Goal: Task Accomplishment & Management: Use online tool/utility

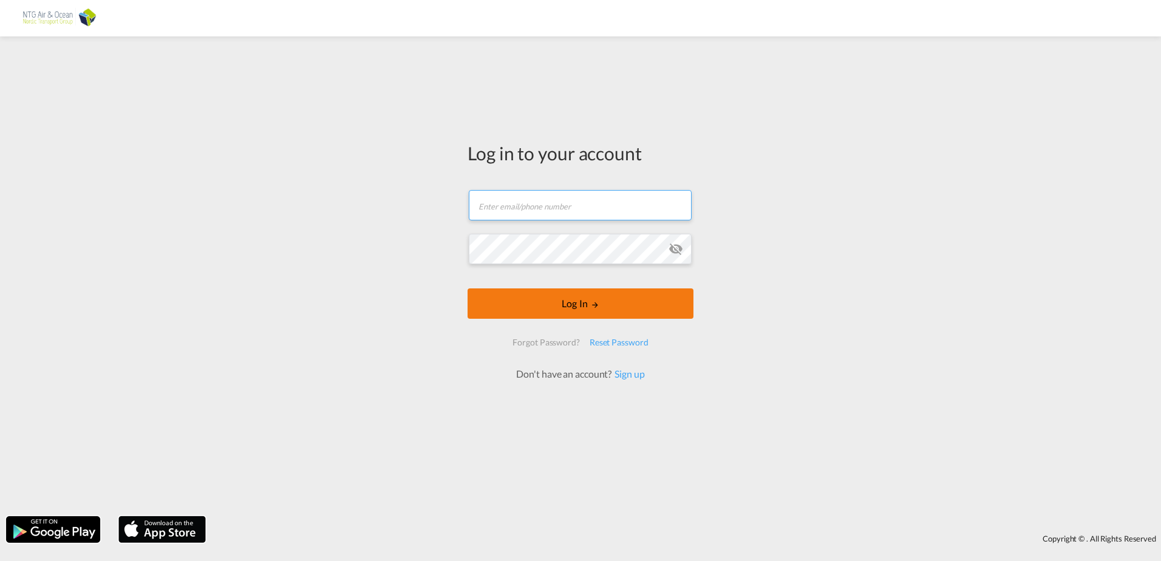
type input "[EMAIL_ADDRESS][DOMAIN_NAME]"
click at [563, 324] on form "[EMAIL_ADDRESS][DOMAIN_NAME] Email field is required Password field is required…" at bounding box center [581, 279] width 226 height 203
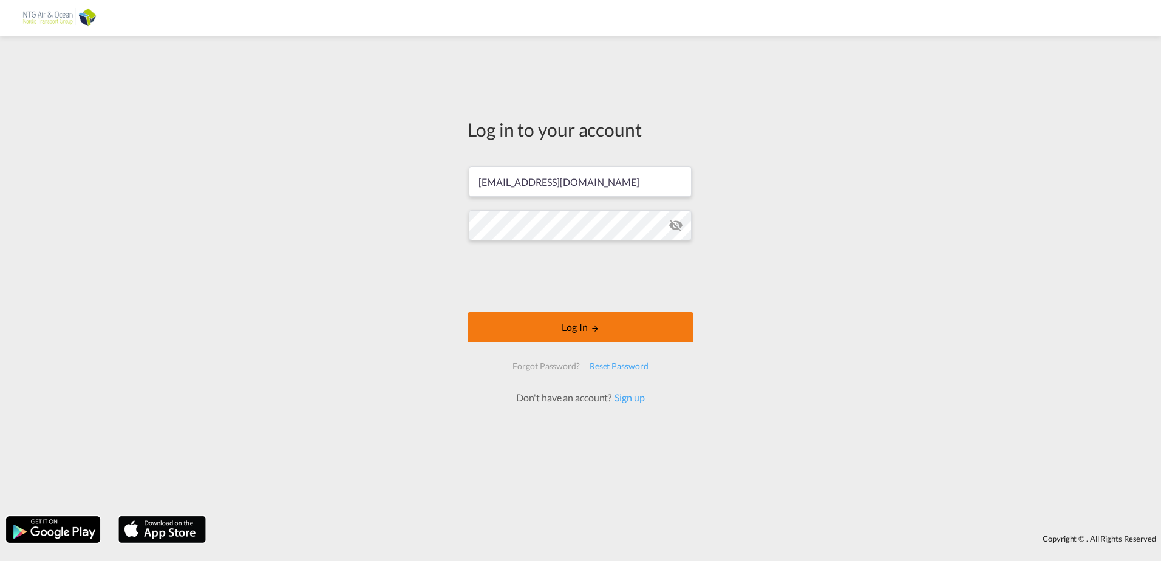
click at [551, 321] on button "Log In" at bounding box center [581, 327] width 226 height 30
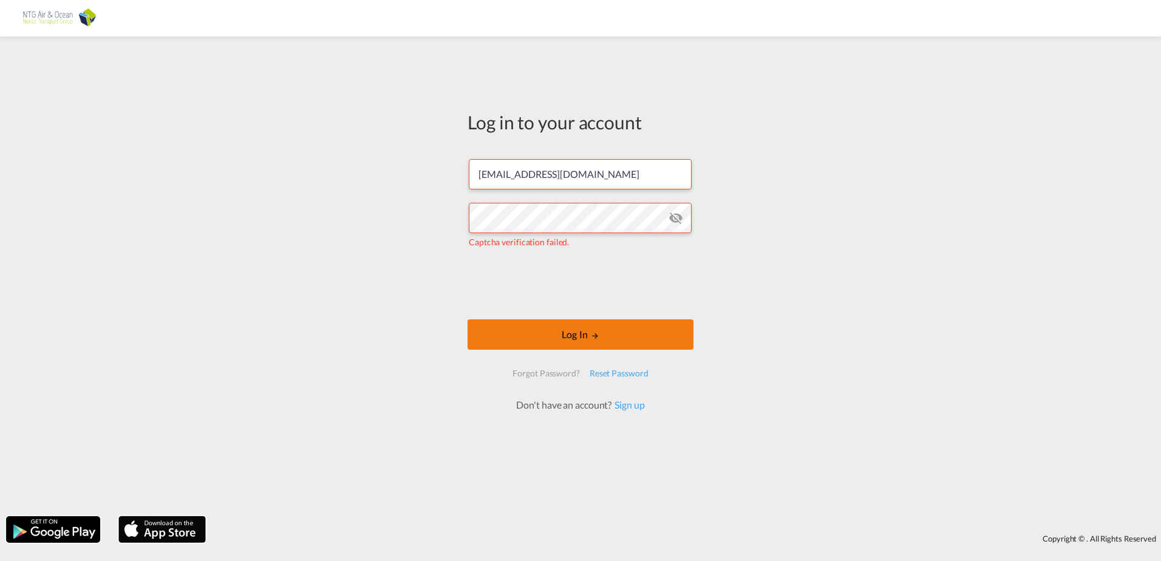
click at [551, 333] on button "Log In" at bounding box center [581, 334] width 226 height 30
